Goal: Contribute content: Add original content to the website for others to see

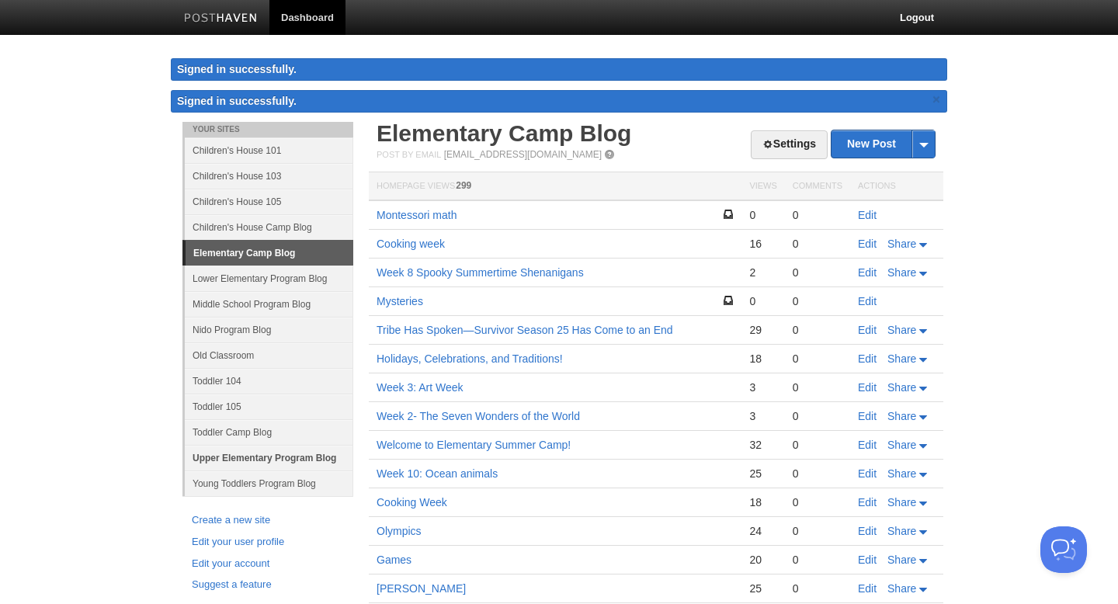
click at [305, 461] on link "Upper Elementary Program Blog" at bounding box center [269, 458] width 169 height 26
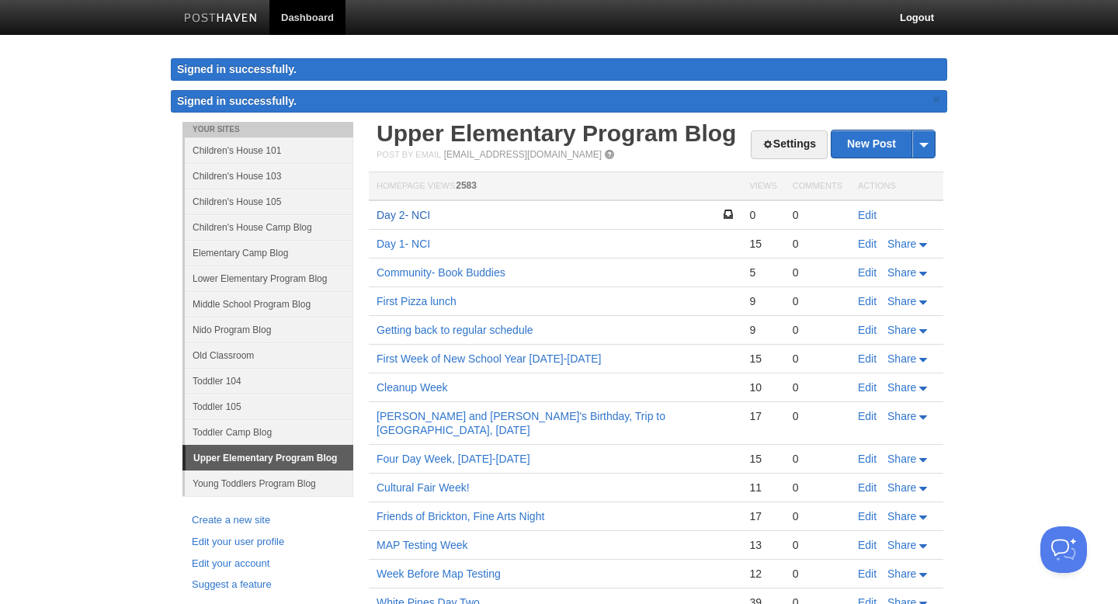
click at [421, 213] on link "Day 2- NCI" at bounding box center [404, 215] width 54 height 12
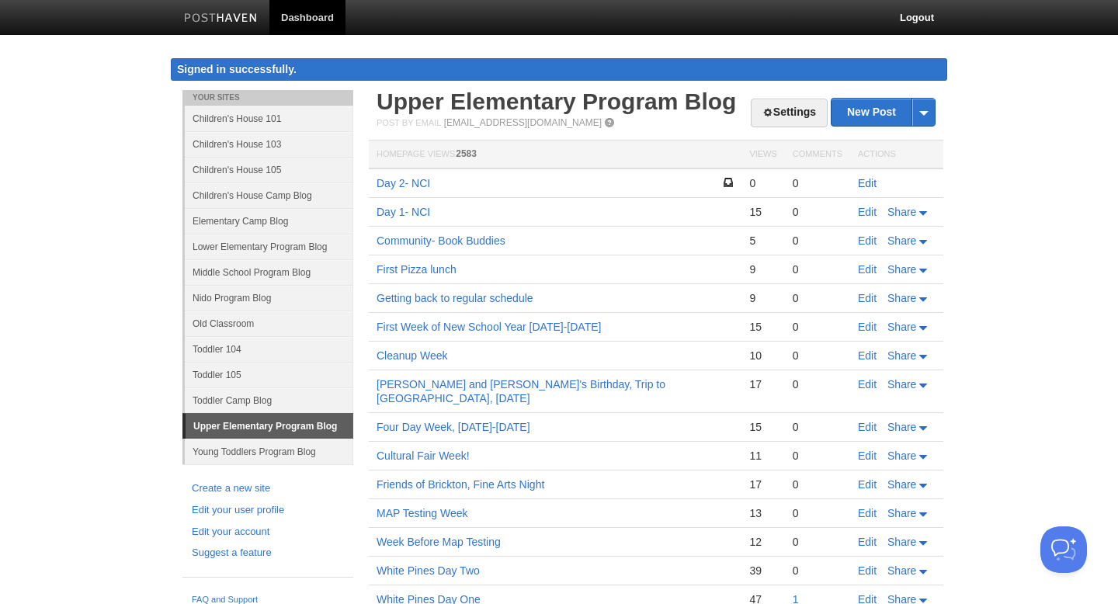
click at [864, 183] on link "Edit" at bounding box center [867, 183] width 19 height 12
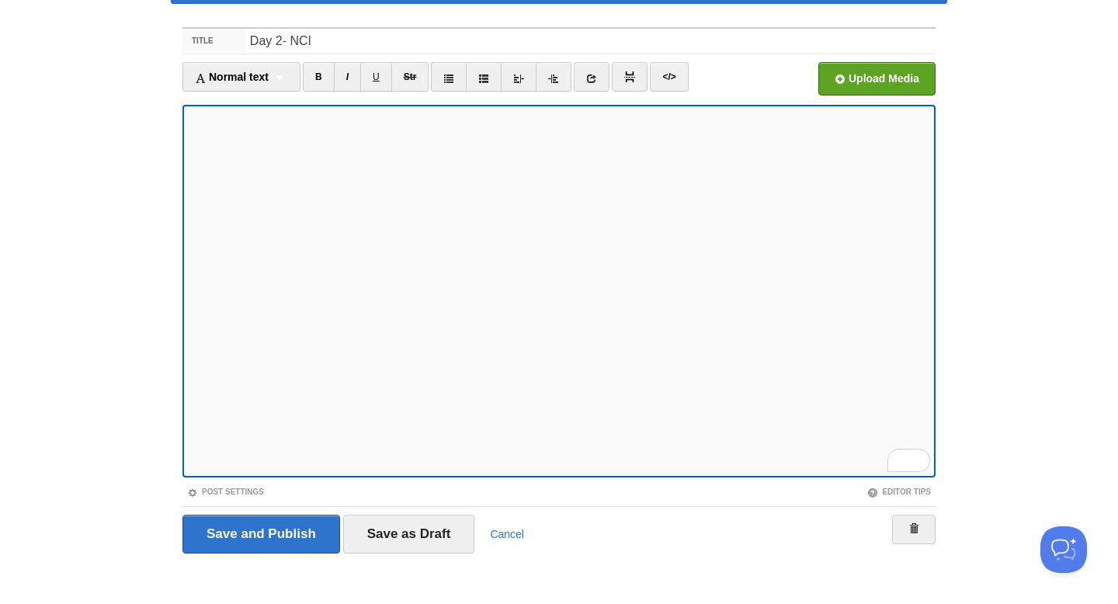
scroll to position [84, 0]
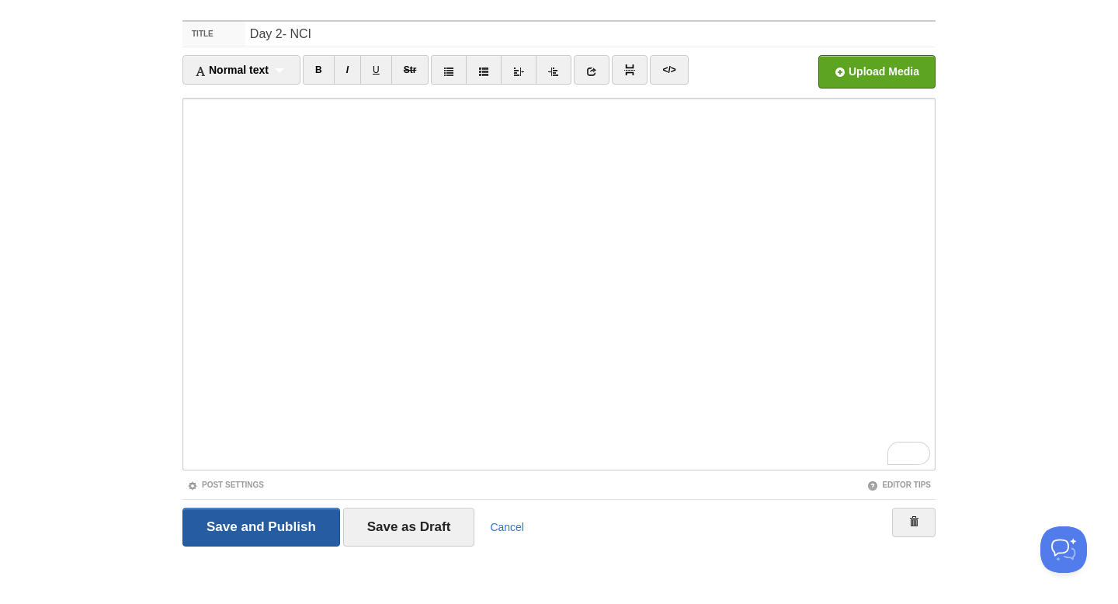
click at [270, 527] on input "Save and Publish" at bounding box center [262, 527] width 158 height 39
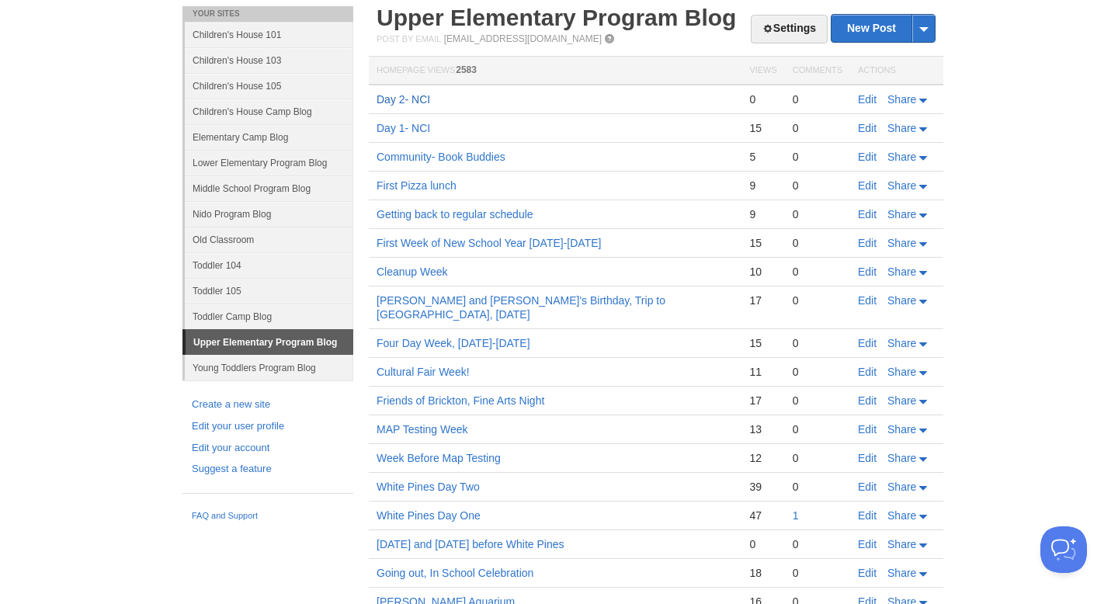
click at [416, 99] on link "Day 2- NCI" at bounding box center [404, 99] width 54 height 12
